Goal: Transaction & Acquisition: Download file/media

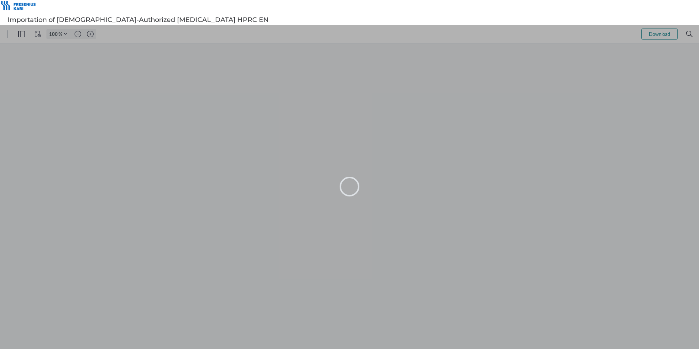
type input "105"
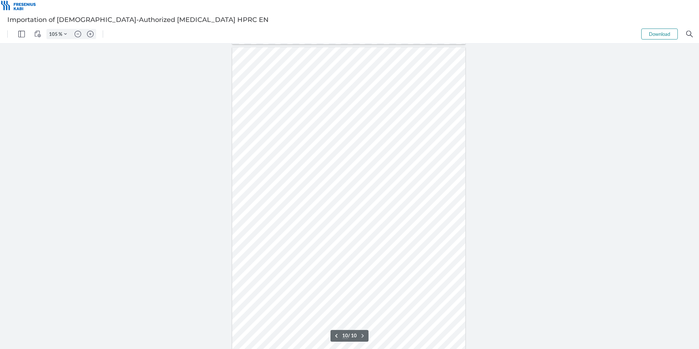
scroll to position [2742, 0]
type input "9"
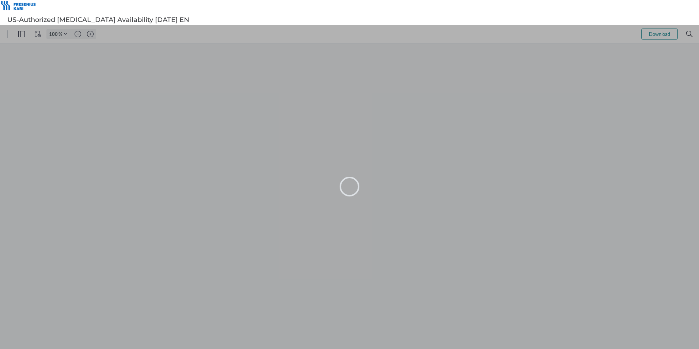
type input "105"
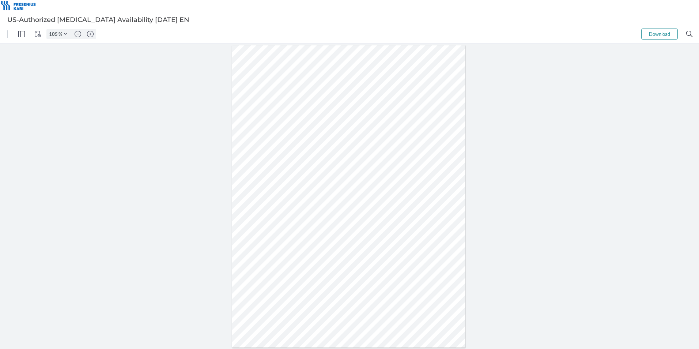
click at [661, 32] on button "Download" at bounding box center [659, 33] width 37 height 11
